Goal: Information Seeking & Learning: Check status

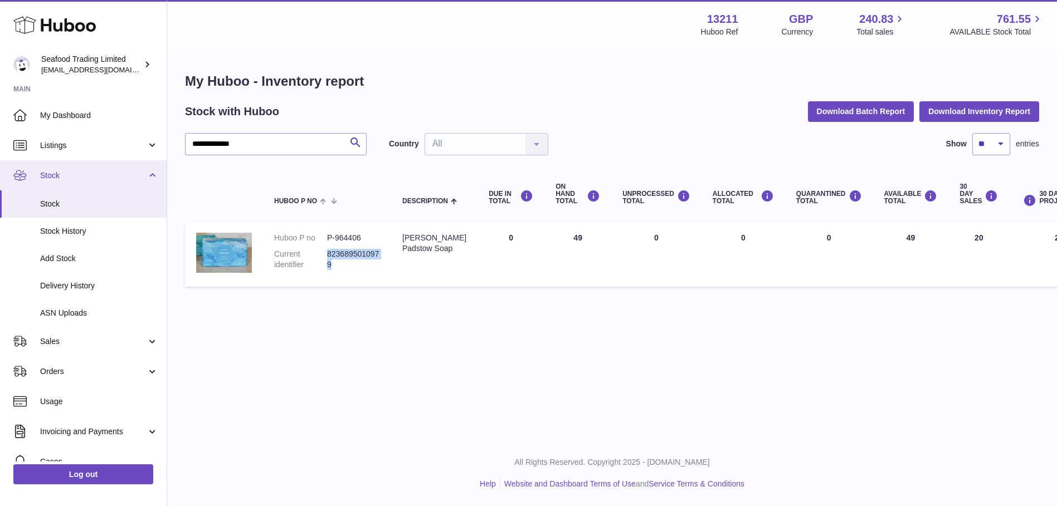
click at [58, 167] on link "Stock" at bounding box center [83, 175] width 167 height 30
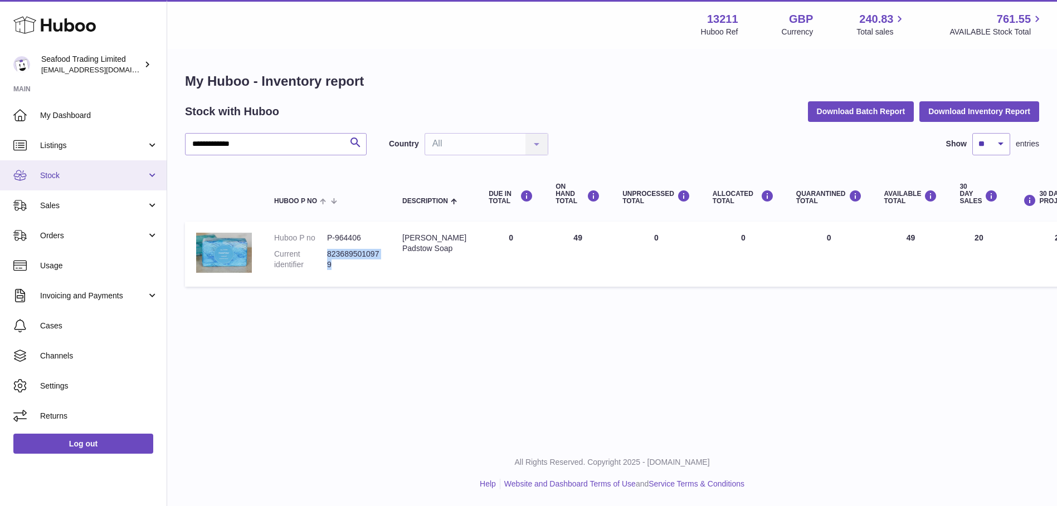
click at [58, 168] on link "Stock" at bounding box center [83, 175] width 167 height 30
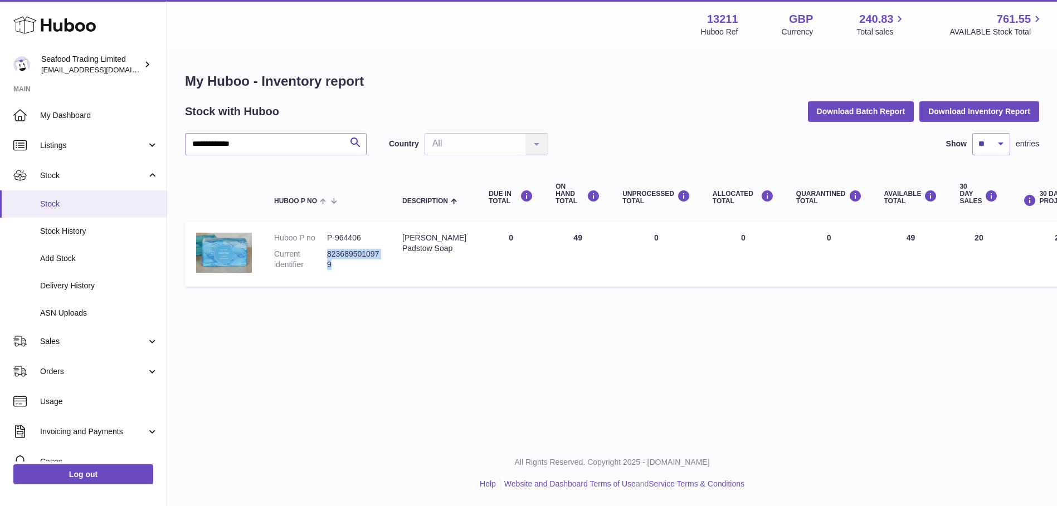
click at [53, 199] on span "Stock" at bounding box center [99, 204] width 118 height 11
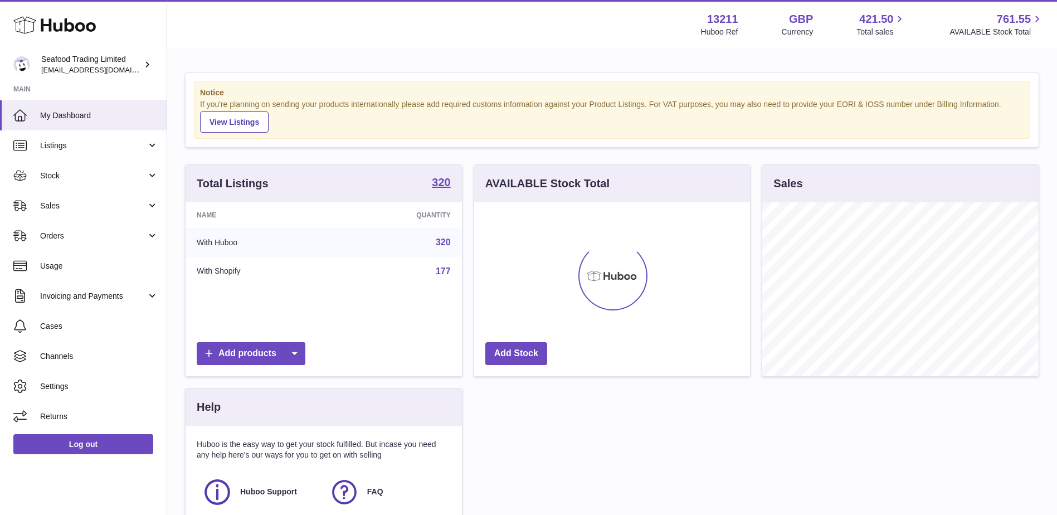
scroll to position [174, 276]
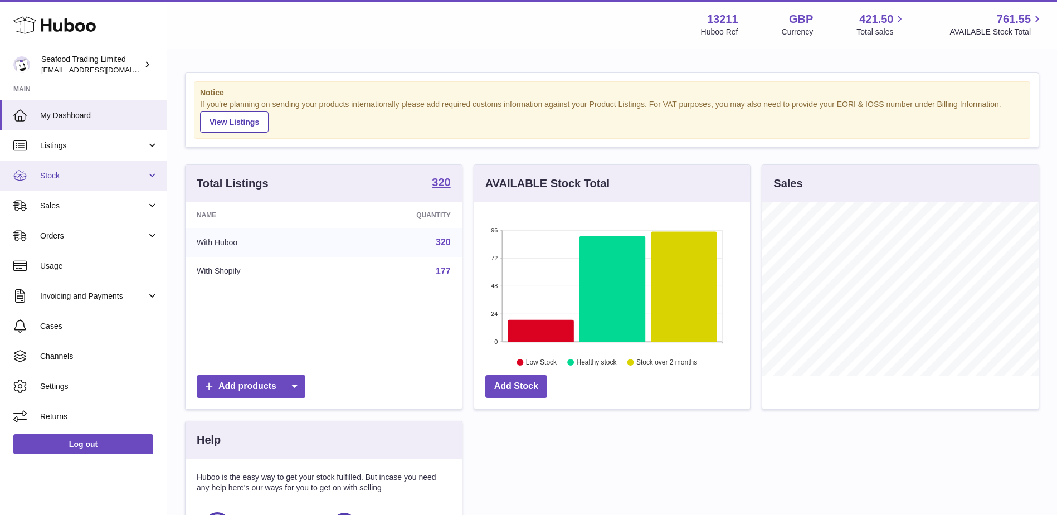
click at [38, 174] on link "Stock" at bounding box center [83, 175] width 167 height 30
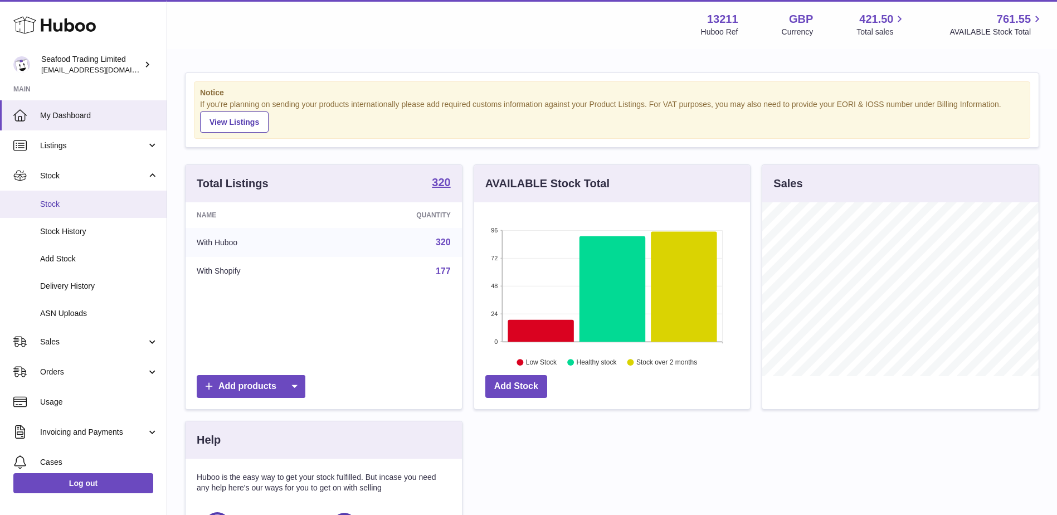
click at [47, 206] on span "Stock" at bounding box center [99, 204] width 118 height 11
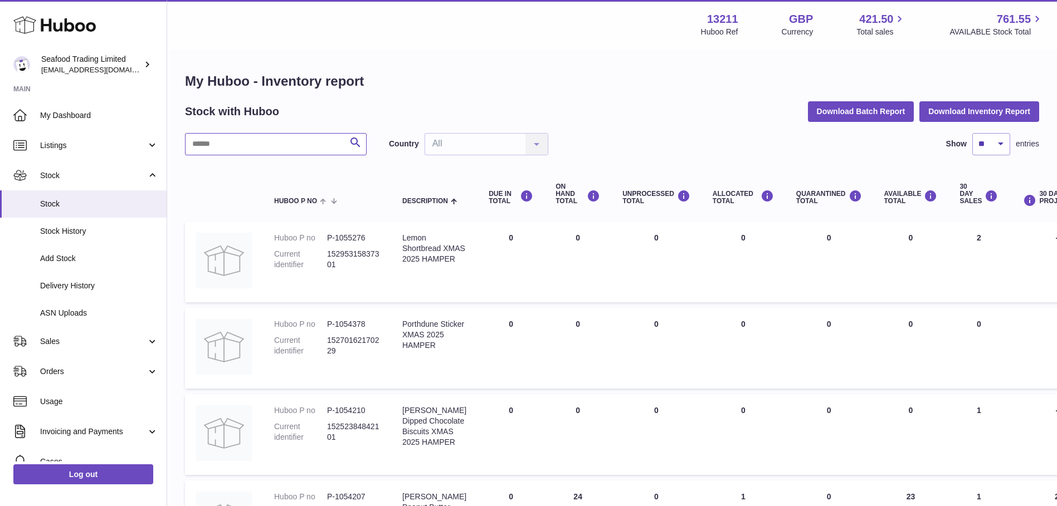
click at [277, 143] on input "text" at bounding box center [276, 144] width 182 height 22
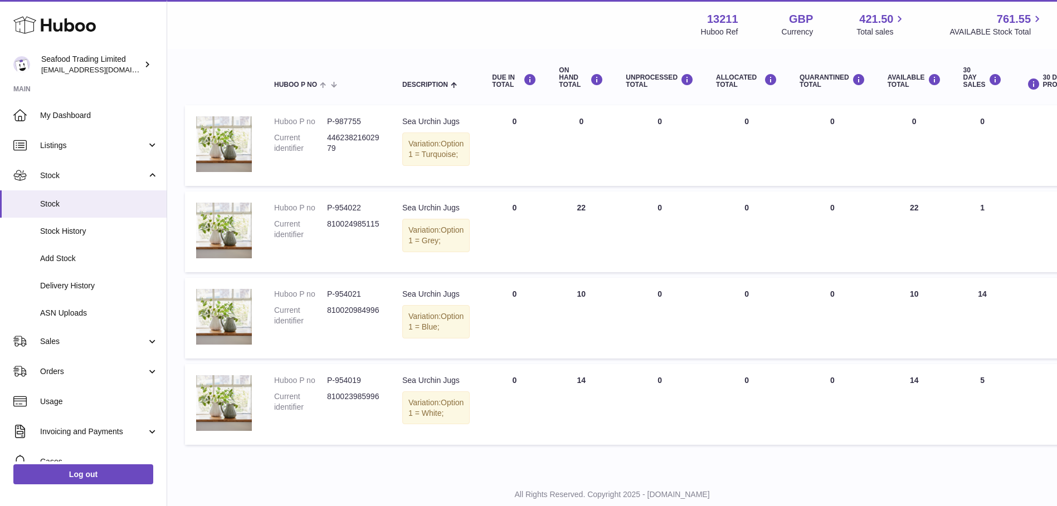
scroll to position [108, 0]
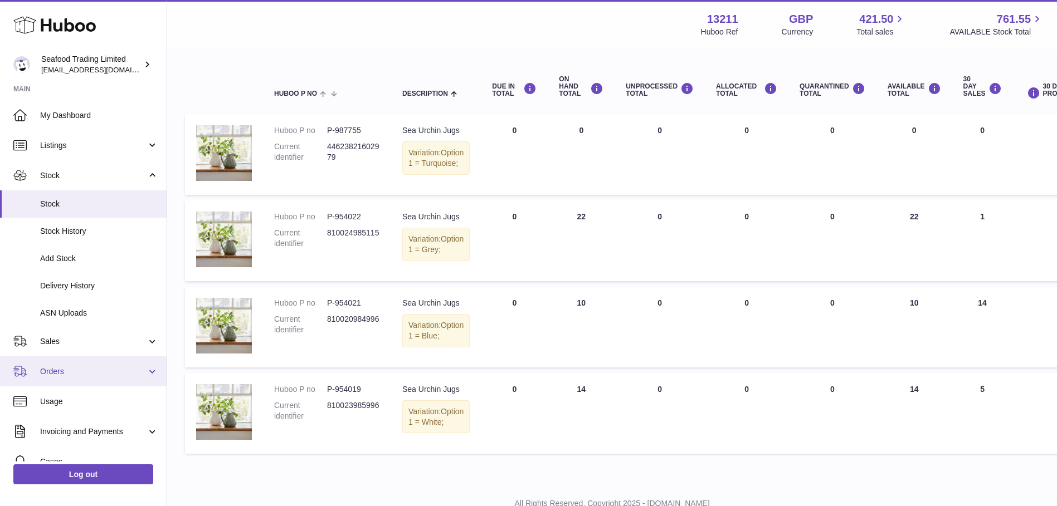
type input "******"
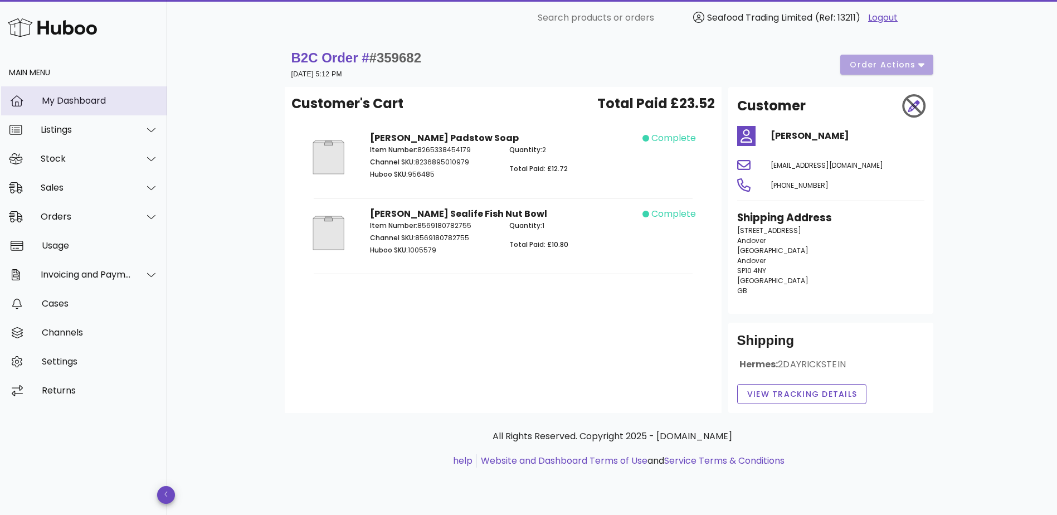
click at [70, 103] on div "My Dashboard" at bounding box center [100, 100] width 116 height 11
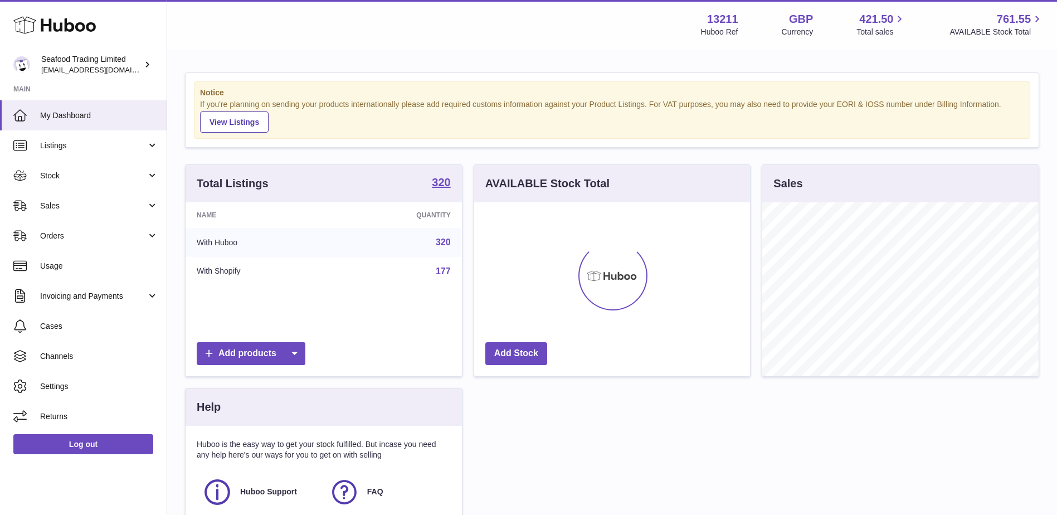
scroll to position [174, 276]
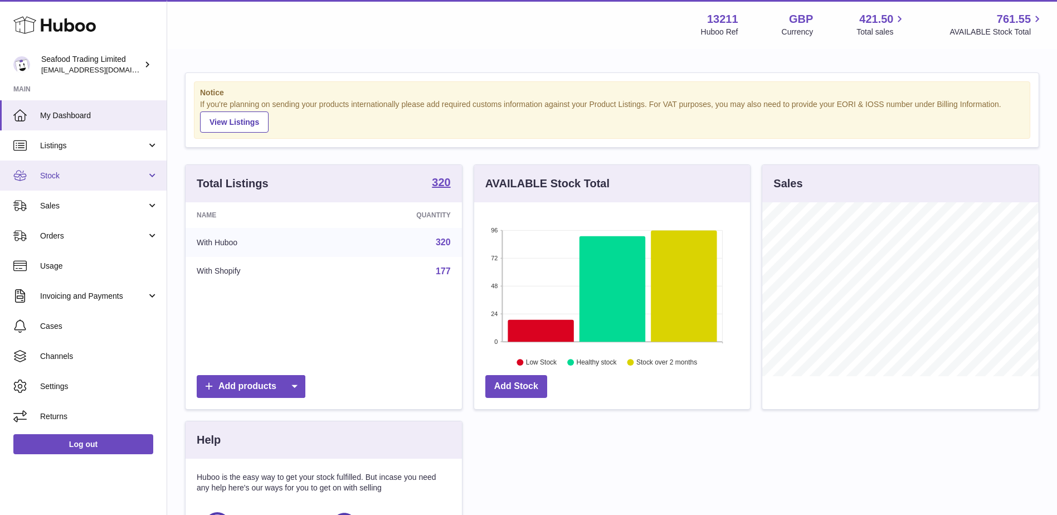
click at [60, 180] on span "Stock" at bounding box center [93, 175] width 106 height 11
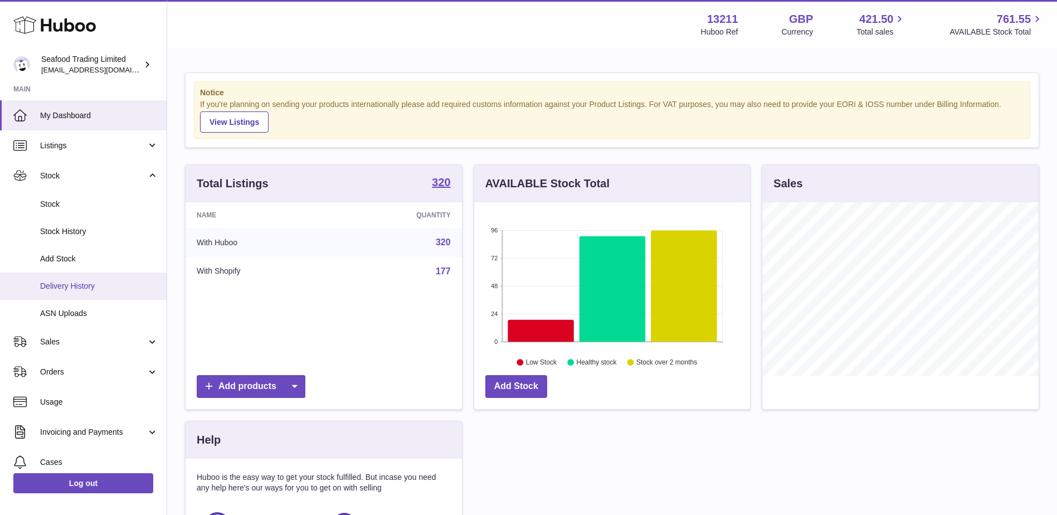
click at [68, 282] on span "Delivery History" at bounding box center [99, 286] width 118 height 11
